Goal: Download file/media

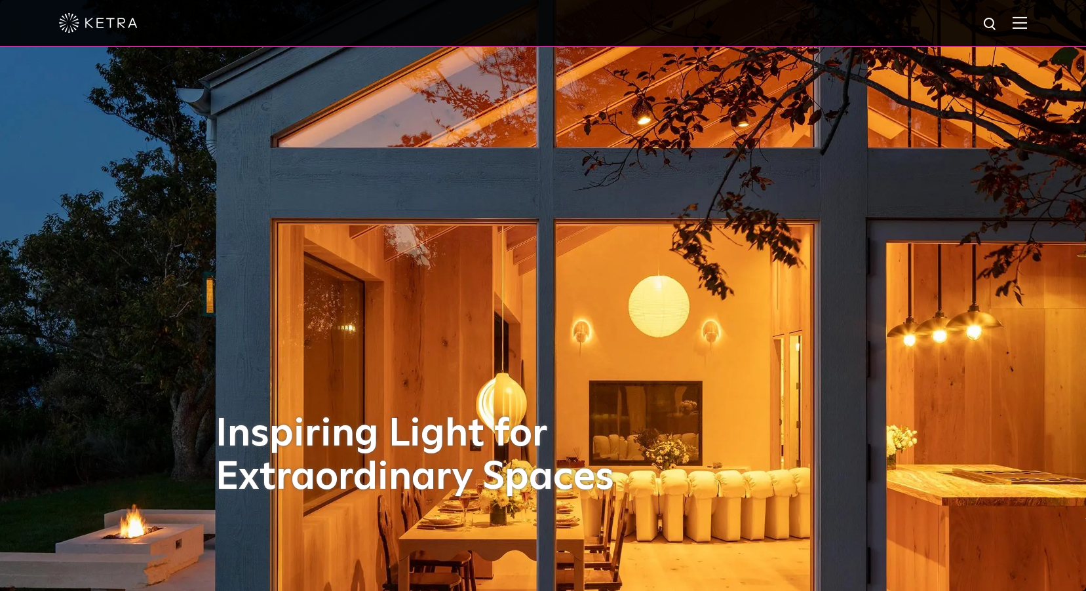
click at [1027, 24] on img at bounding box center [1020, 22] width 14 height 12
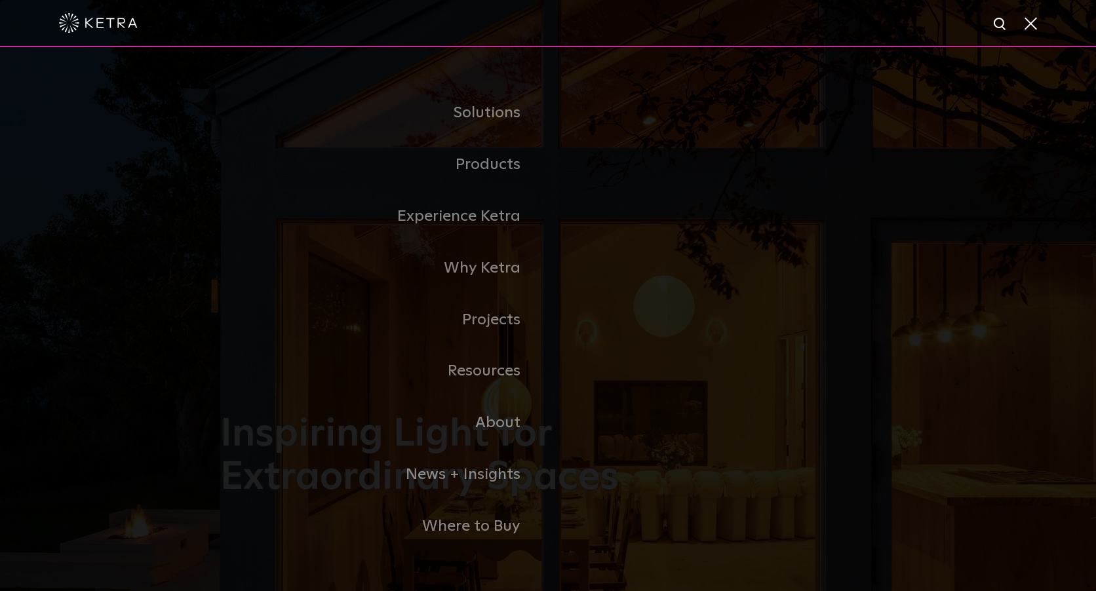
click at [0, 0] on link "Residential Products" at bounding box center [0, 0] width 0 height 0
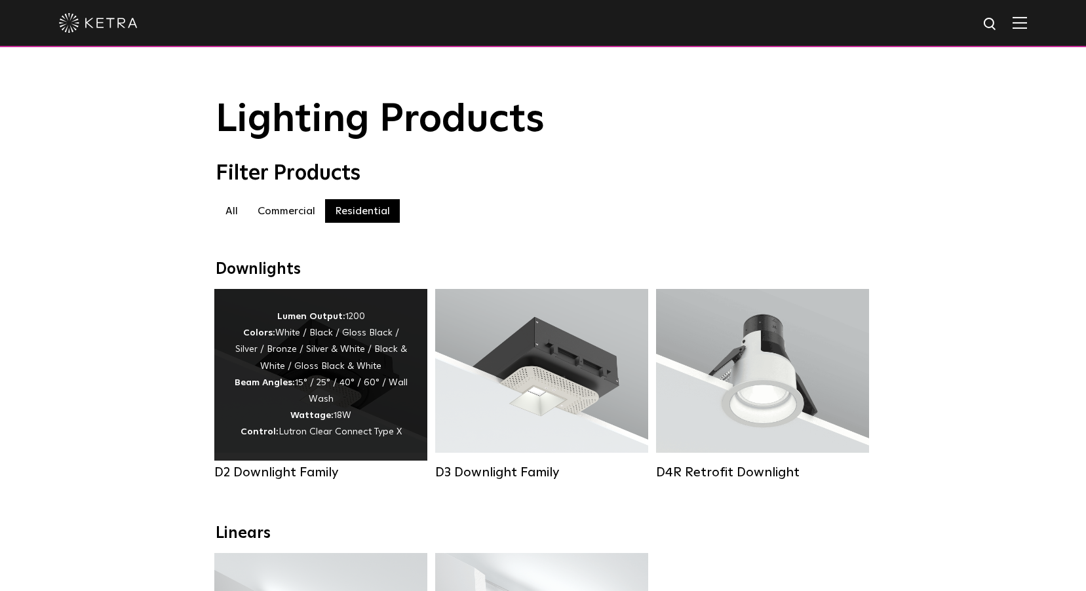
click at [354, 381] on div "Lumen Output: 1200 Colors: White / Black / Gloss Black / Silver / Bronze / Silv…" at bounding box center [321, 375] width 174 height 132
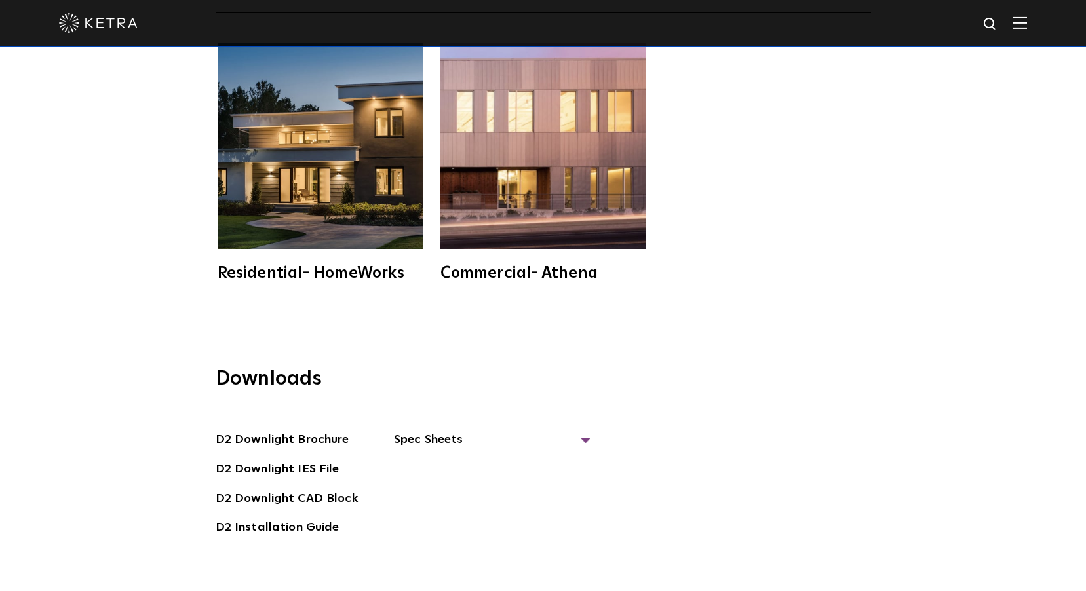
scroll to position [3670, 0]
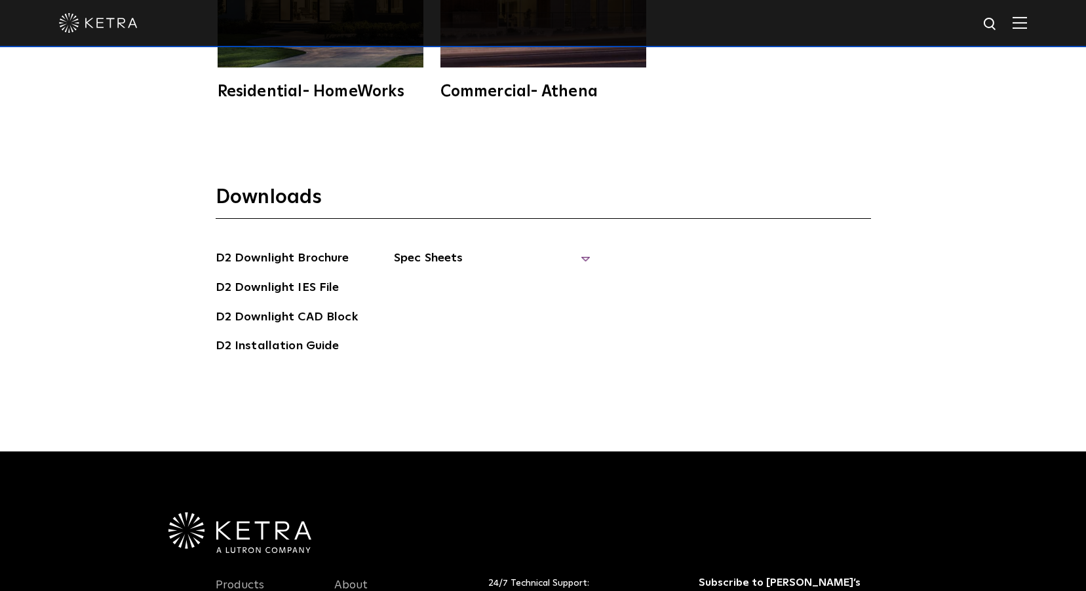
click at [434, 249] on span "Spec Sheets" at bounding box center [492, 263] width 197 height 29
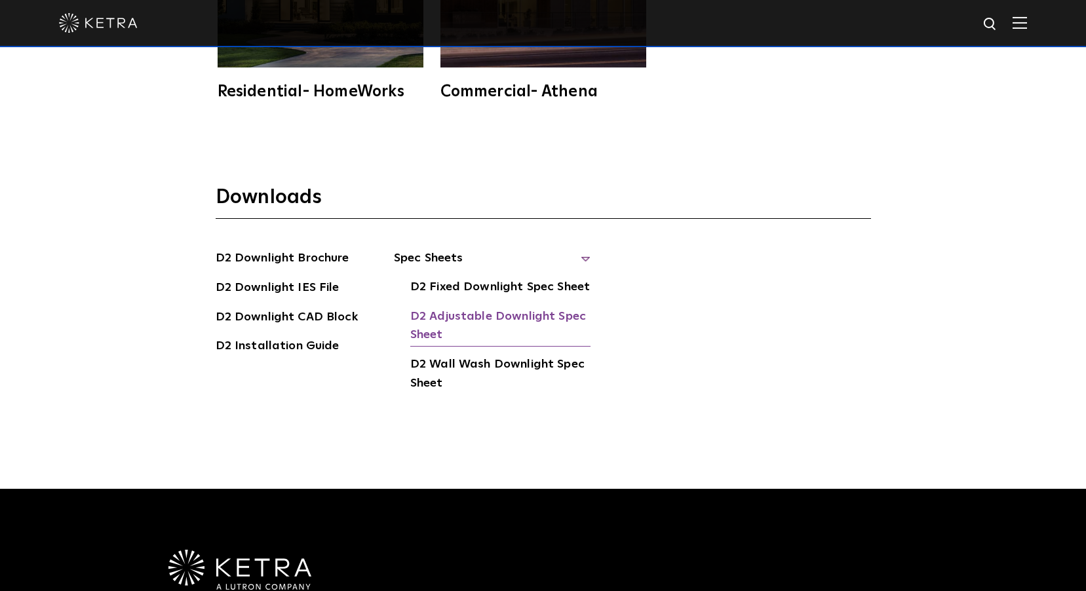
click at [449, 307] on link "D2 Adjustable Downlight Spec Sheet" at bounding box center [500, 327] width 180 height 40
